Goal: Check status: Check status

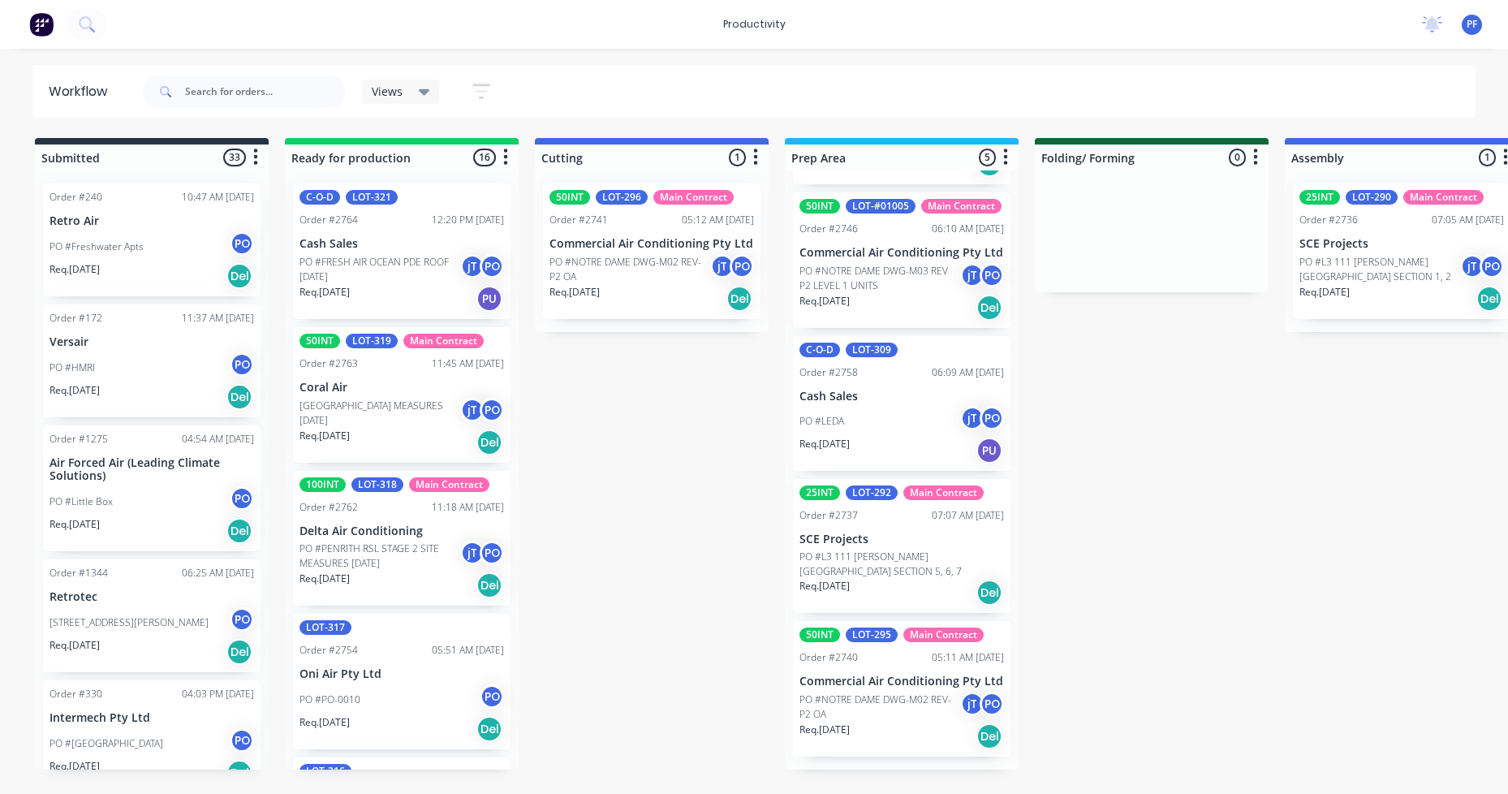
scroll to position [204, 0]
click at [868, 519] on div "Order #2737 07:07 AM [DATE]" at bounding box center [902, 515] width 205 height 15
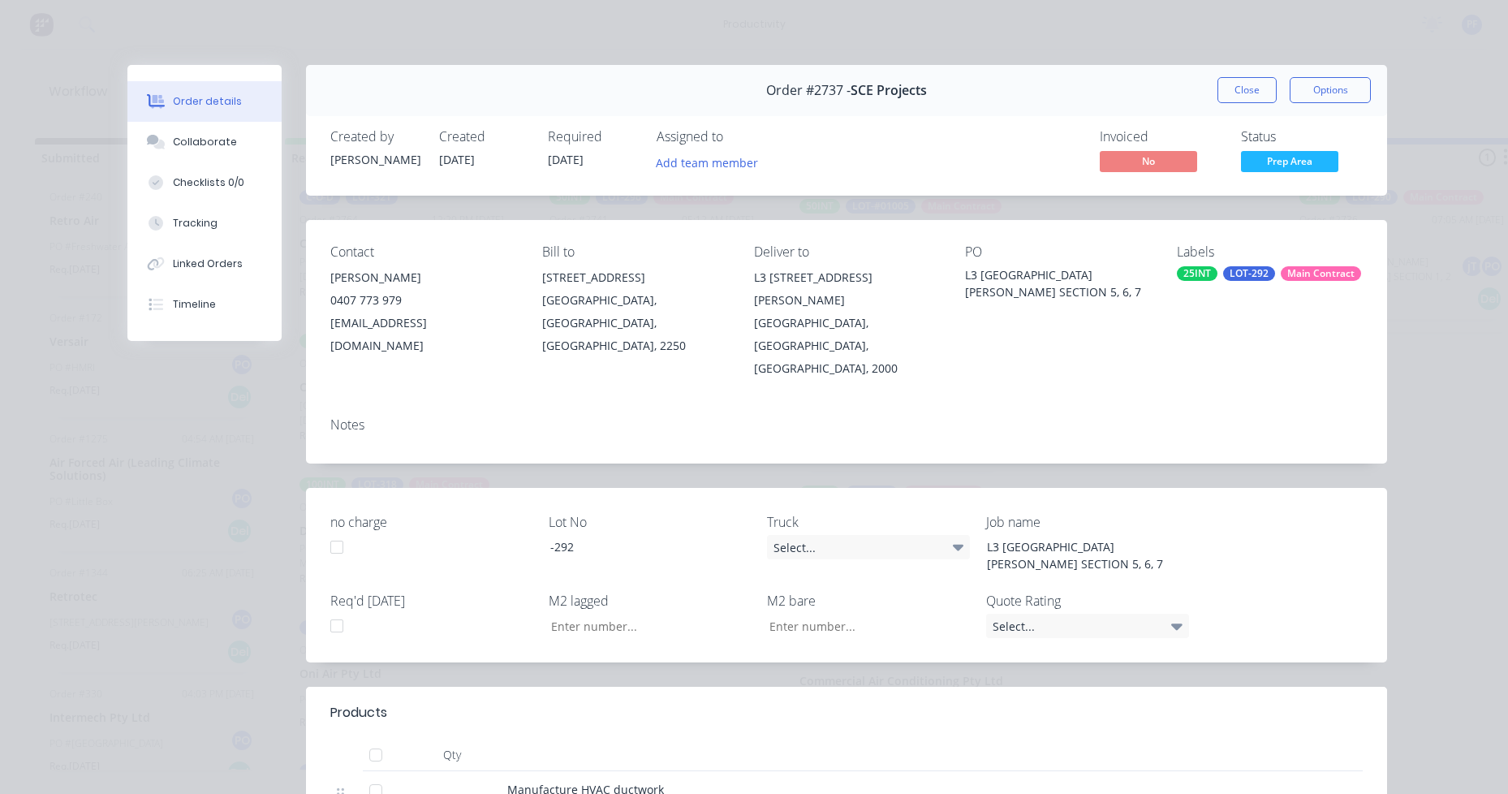
drag, startPoint x: 1217, startPoint y: 262, endPoint x: 1211, endPoint y: 272, distance: 11.3
click at [1216, 262] on div "Labels 25INT LOT-292 Main Contract" at bounding box center [1270, 312] width 186 height 136
click at [1211, 272] on div "25INT LOT-292 Main Contract" at bounding box center [1270, 273] width 186 height 15
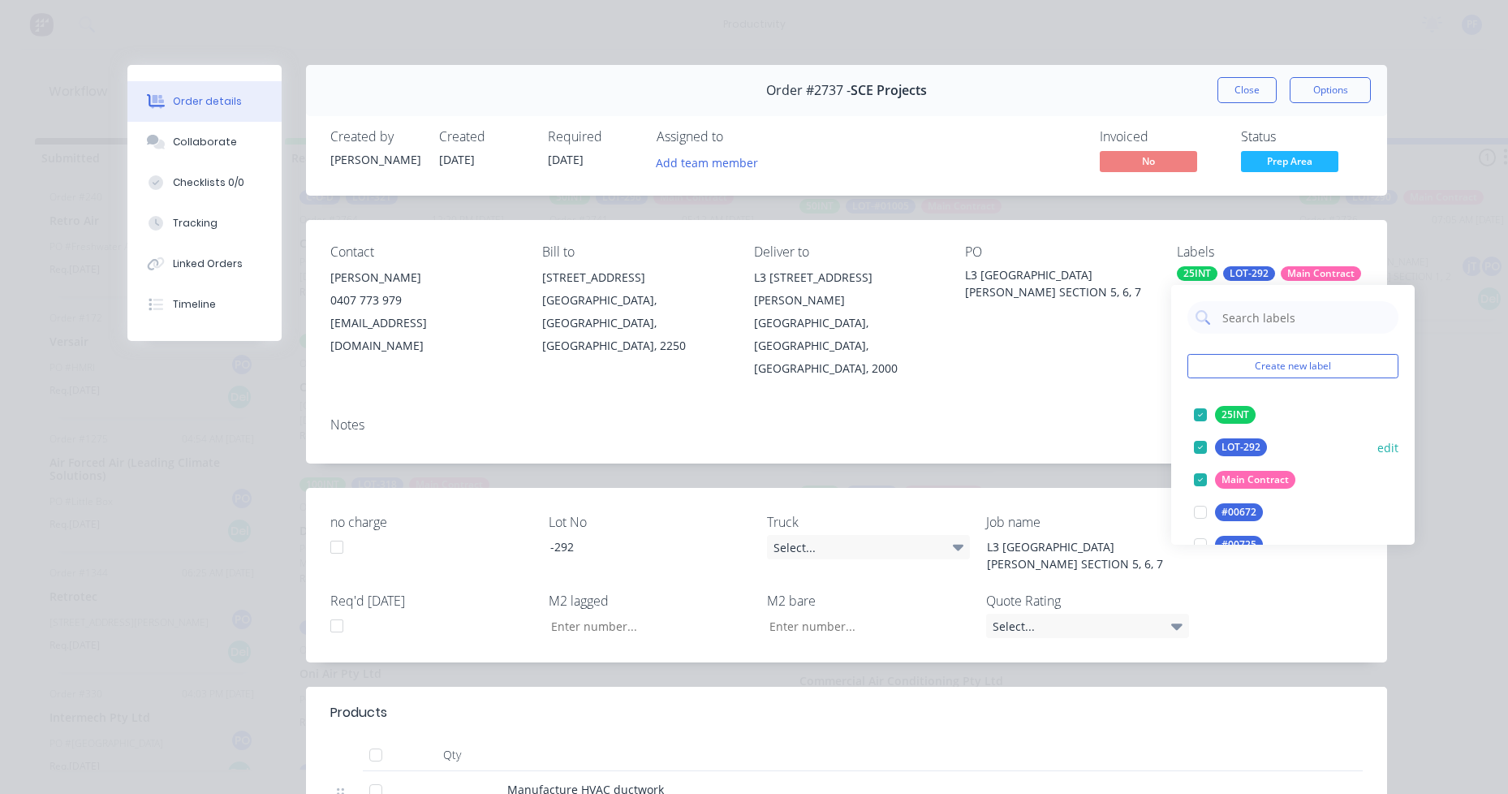
type input "lag cut"
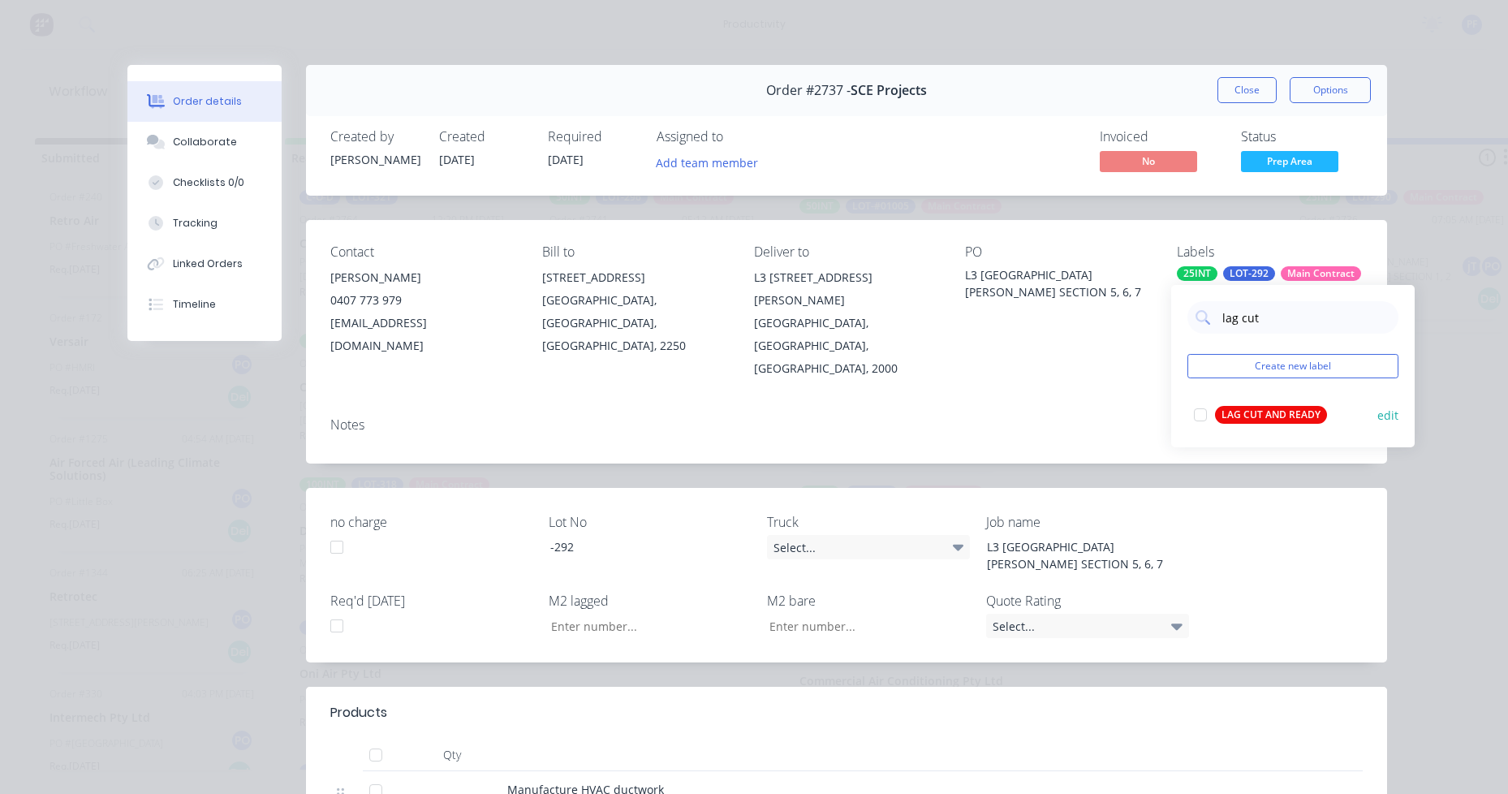
click at [1279, 422] on div "LAG CUT AND READY" at bounding box center [1271, 415] width 112 height 18
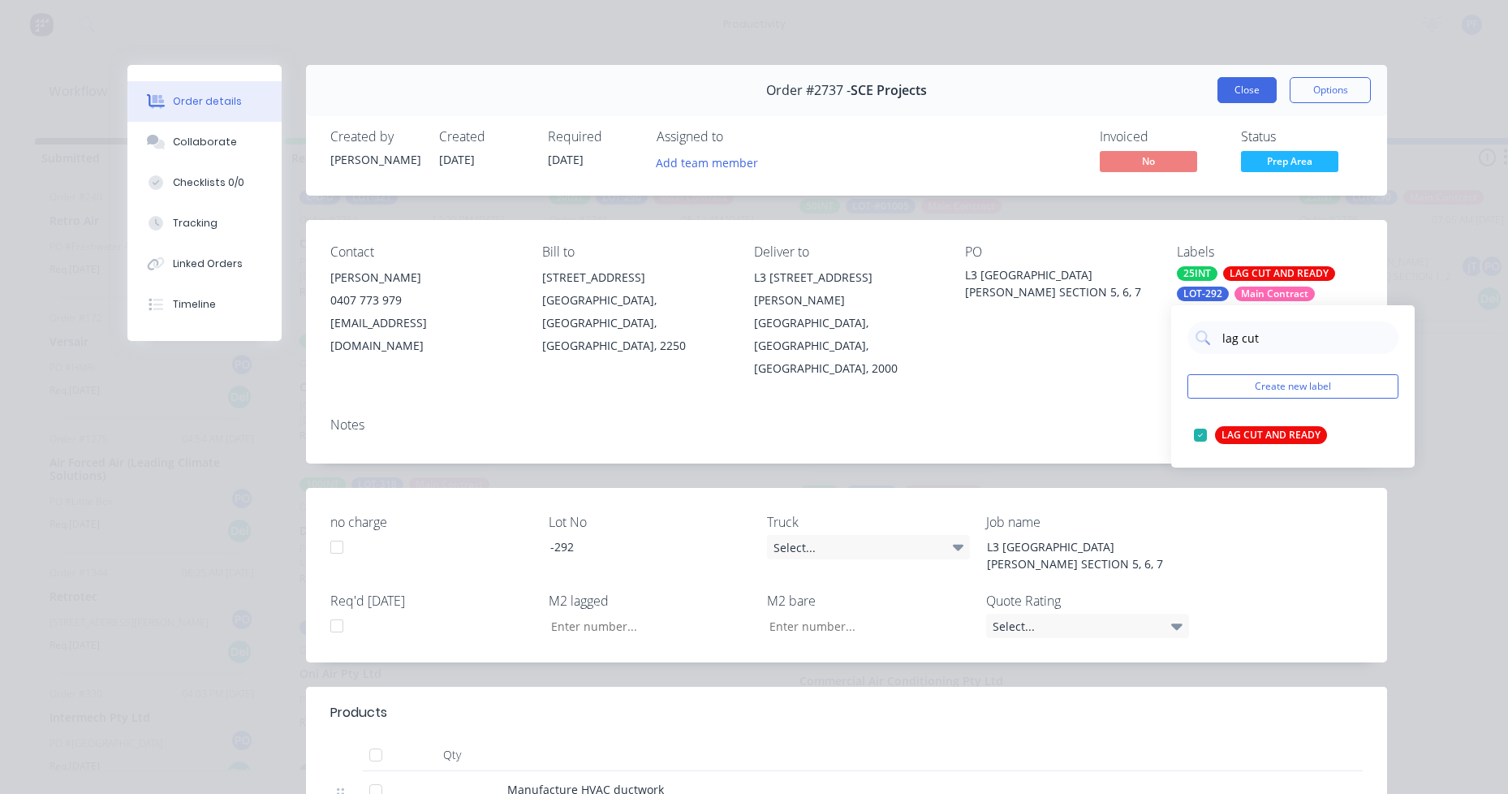
click at [1256, 95] on button "Close" at bounding box center [1247, 90] width 59 height 26
